Goal: Task Accomplishment & Management: Use online tool/utility

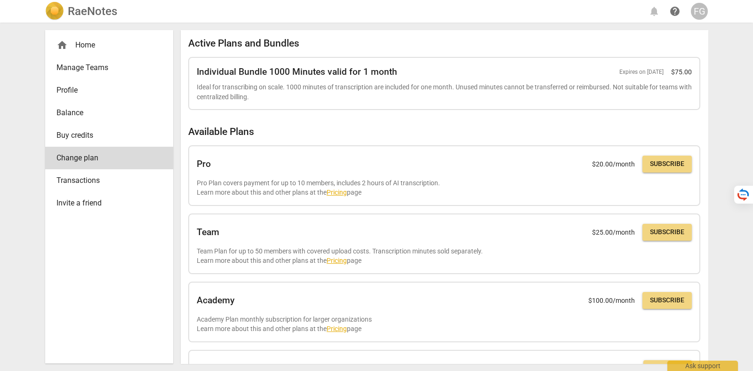
click at [698, 15] on div "FG" at bounding box center [699, 11] width 17 height 17
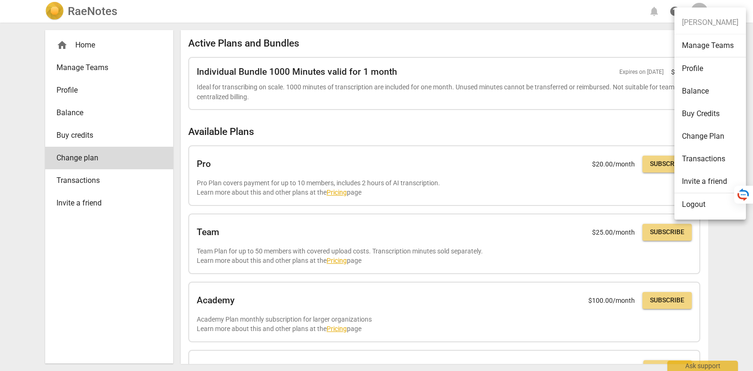
click at [706, 206] on li "Logout" at bounding box center [711, 204] width 72 height 23
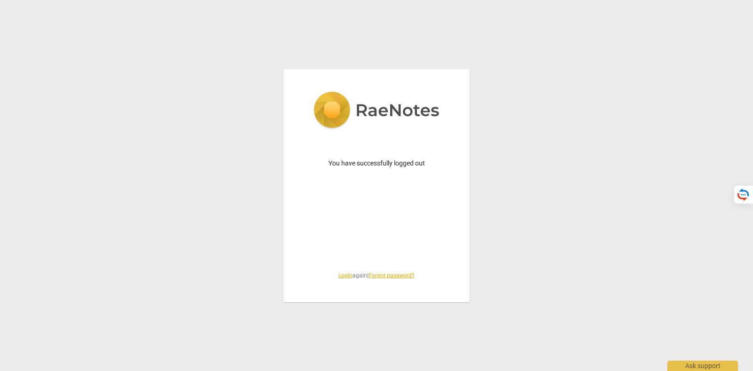
click at [338, 274] on link "Login" at bounding box center [345, 276] width 14 height 7
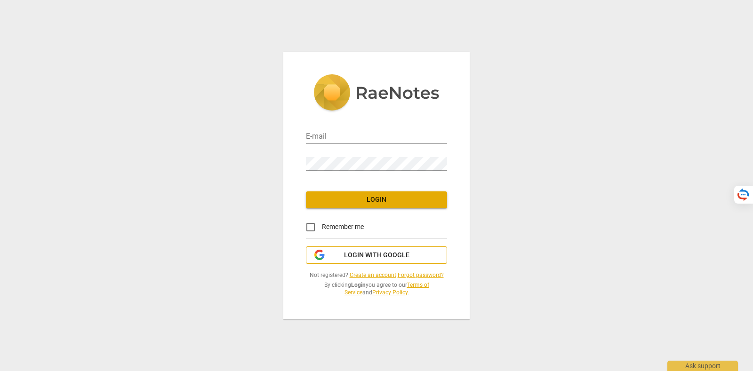
drag, startPoint x: 358, startPoint y: 253, endPoint x: 398, endPoint y: 255, distance: 40.0
click at [359, 253] on span "Login with Google" at bounding box center [376, 255] width 65 height 9
type input "tatiana@raenotes.com"
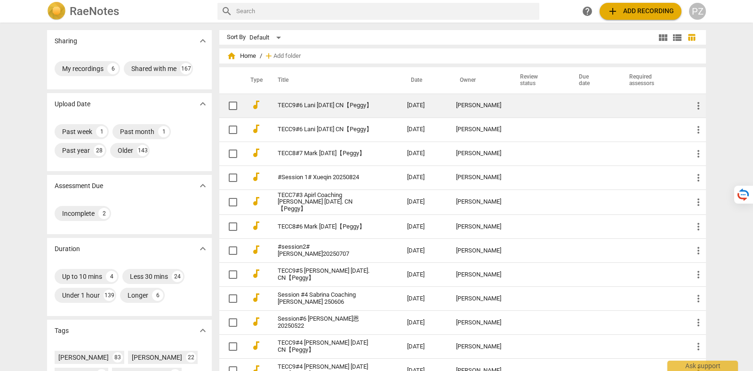
click at [355, 103] on link "TECC9#6 Lani [DATE] CN【Peggy】" at bounding box center [326, 105] width 96 height 7
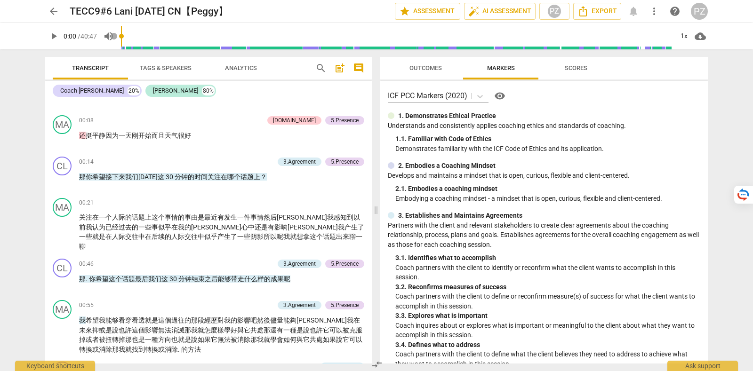
scroll to position [117, 0]
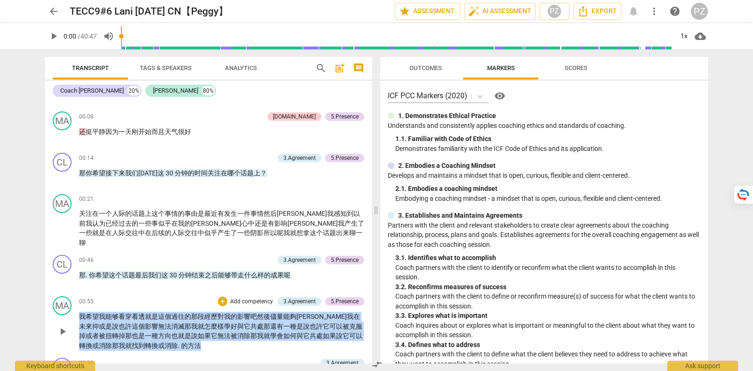
drag, startPoint x: 185, startPoint y: 333, endPoint x: 68, endPoint y: 302, distance: 121.2
click at [68, 302] on div "MA play_arrow pause 00:55 + Add competency 3.Agreement 5.Presence keyboard_arro…" at bounding box center [208, 324] width 327 height 62
copy p "我 希望 我 能够 看穿 看透 就是 這個 過往 的 那段 經歷 對 我 的 影響 吧 然 後 儘 量 能 夠 讓 我 在 未 來 抑或 是 說 也許 這個 …"
click at [236, 338] on p "我 希望 我 能够 看穿 看透 就是 這個 過往 的 那段 經歷 對 我 的 影響 吧 然 後 儘 量 能 夠 讓 我 在 未 來 抑或 是 說 也許 這個 …" at bounding box center [221, 331] width 285 height 39
